Goal: Task Accomplishment & Management: Use online tool/utility

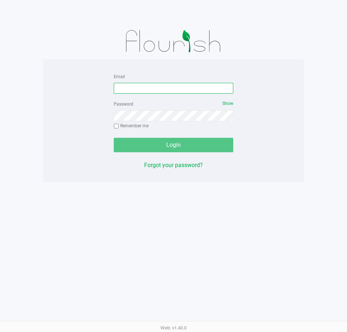
click at [167, 92] on input "Email" at bounding box center [173, 88] width 119 height 11
type input "[EMAIL_ADDRESS][DOMAIN_NAME]"
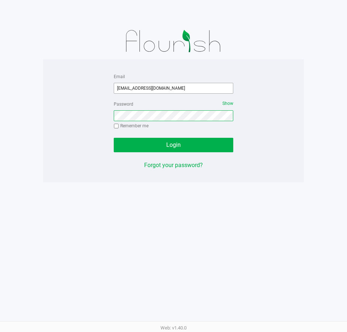
click at [114, 138] on button "Login" at bounding box center [173, 145] width 119 height 14
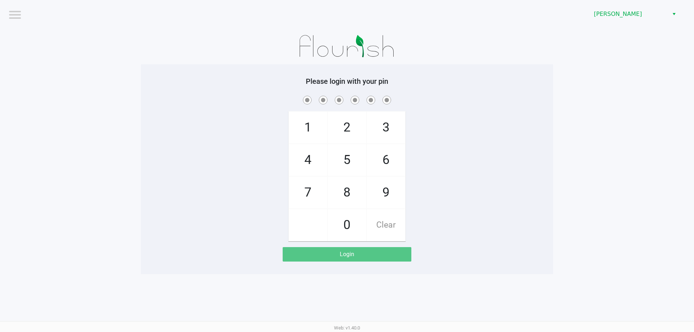
click at [256, 142] on div "1 4 7 2 5 8 0 3 6 9 Clear" at bounding box center [347, 167] width 412 height 147
checkbox input "true"
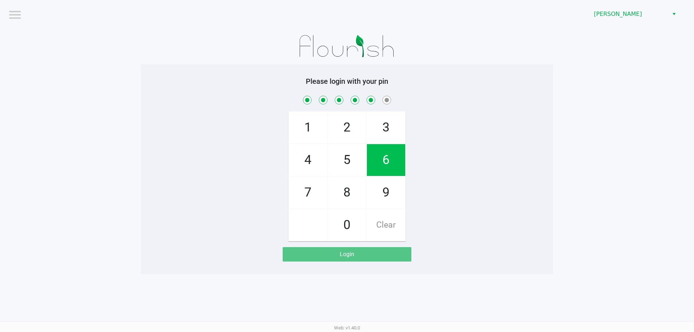
checkbox input "true"
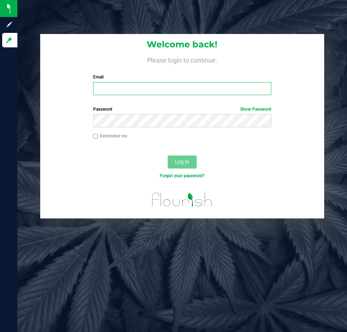
click at [174, 82] on input "Email" at bounding box center [182, 88] width 178 height 13
type input "[EMAIL_ADDRESS][DOMAIN_NAME]"
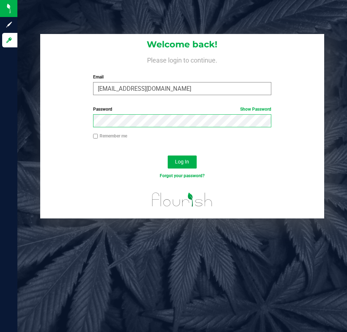
click at [167, 156] on button "Log In" at bounding box center [181, 162] width 29 height 13
